Goal: Transaction & Acquisition: Purchase product/service

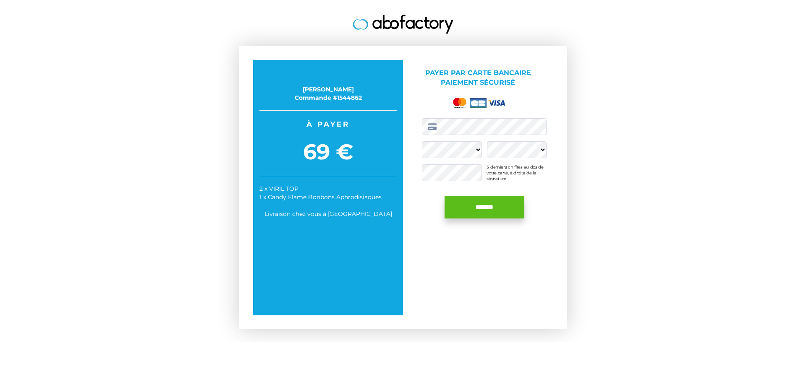
click at [482, 208] on input "*******" at bounding box center [485, 207] width 80 height 23
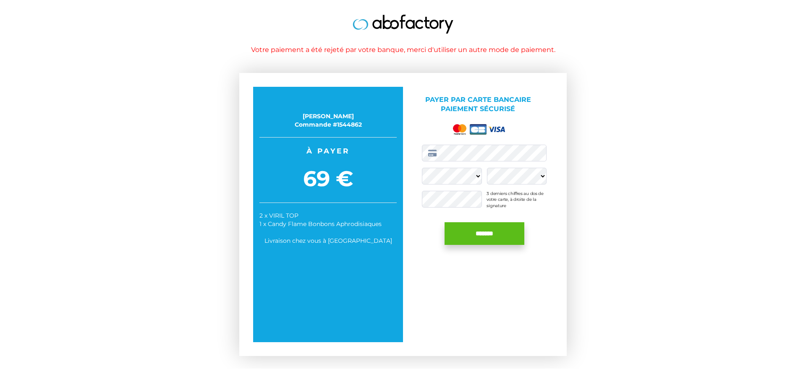
click at [492, 235] on input "*******" at bounding box center [485, 233] width 80 height 23
click at [489, 235] on input "*******" at bounding box center [485, 233] width 80 height 23
